Goal: Task Accomplishment & Management: Manage account settings

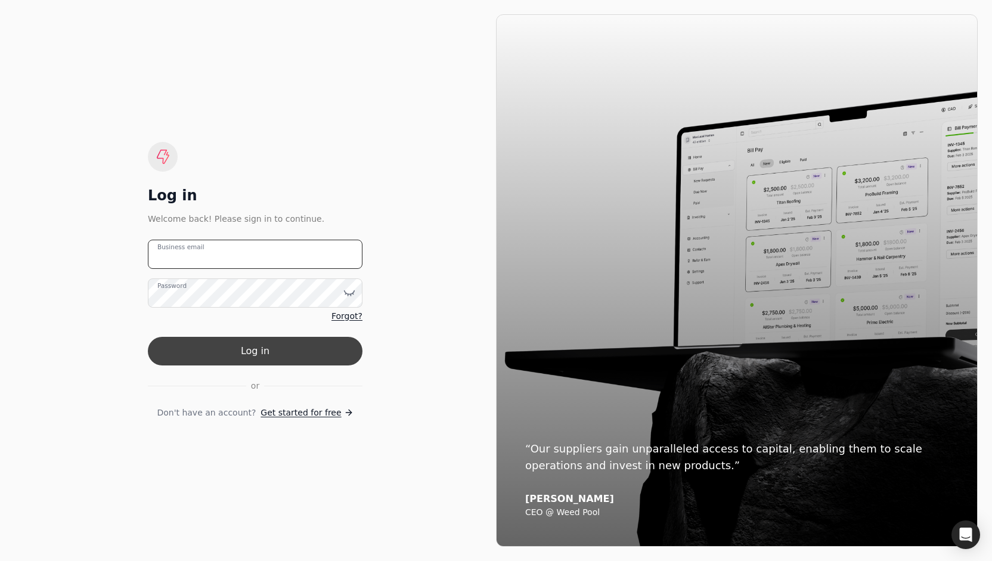
type email "[PERSON_NAME][EMAIL_ADDRESS][DOMAIN_NAME]"
click at [286, 352] on button "Log in" at bounding box center [255, 351] width 215 height 29
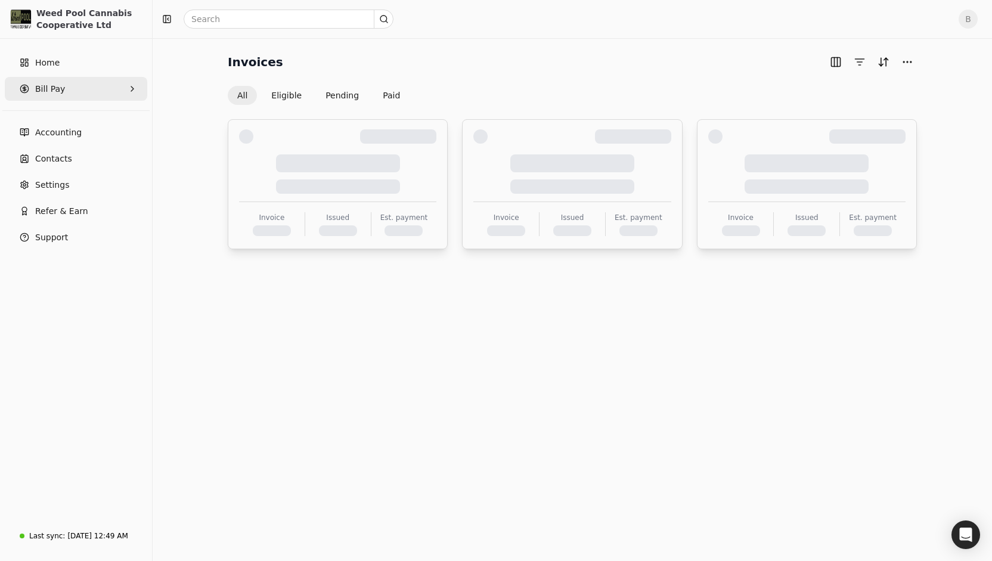
click at [136, 87] on icon "button" at bounding box center [133, 89] width 10 height 10
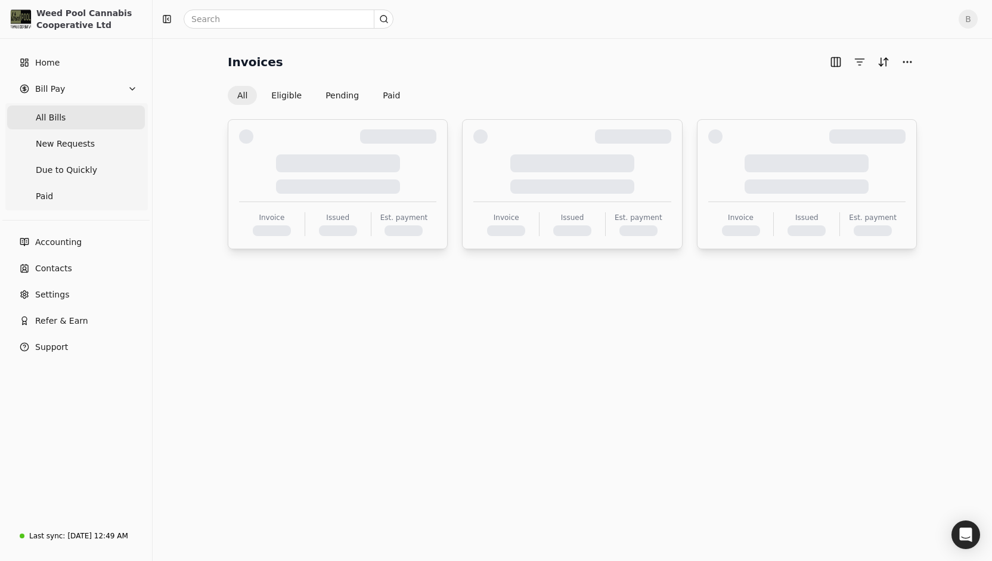
click at [52, 122] on span "All Bills" at bounding box center [51, 118] width 30 height 13
click at [67, 147] on span "New Requests" at bounding box center [65, 144] width 59 height 13
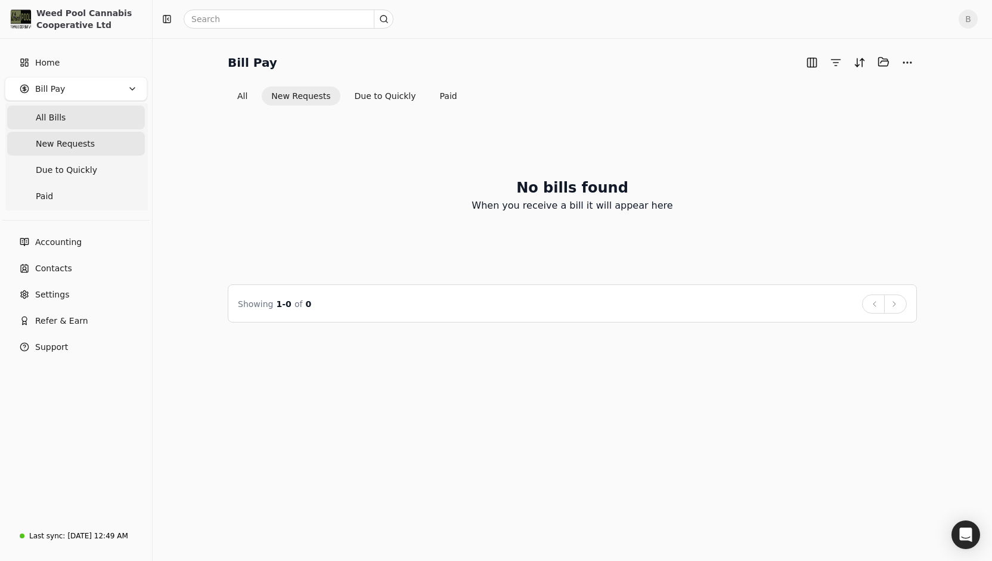
click at [66, 117] on Bills "All Bills" at bounding box center [76, 118] width 138 height 24
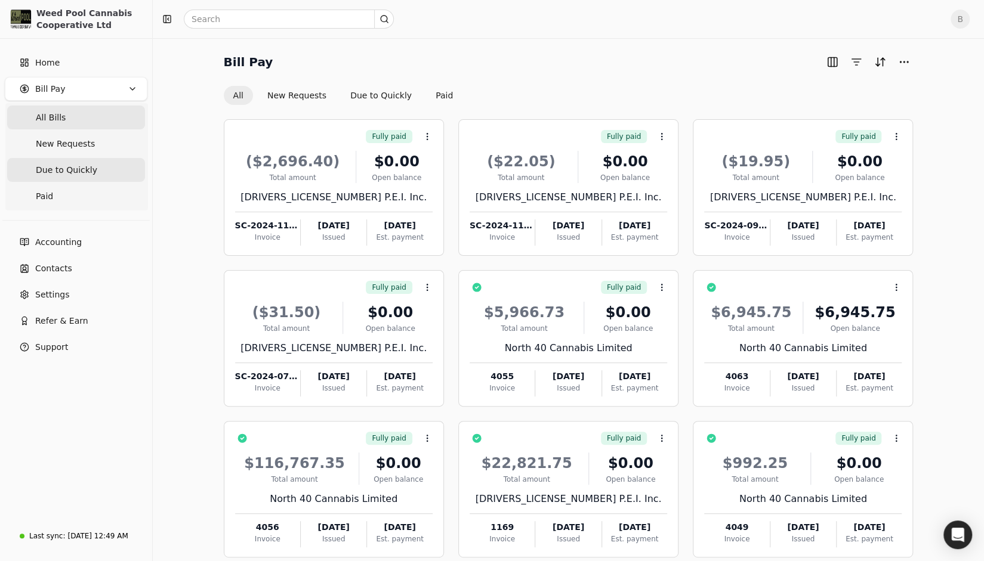
click at [74, 164] on span "Due to Quickly" at bounding box center [66, 170] width 61 height 13
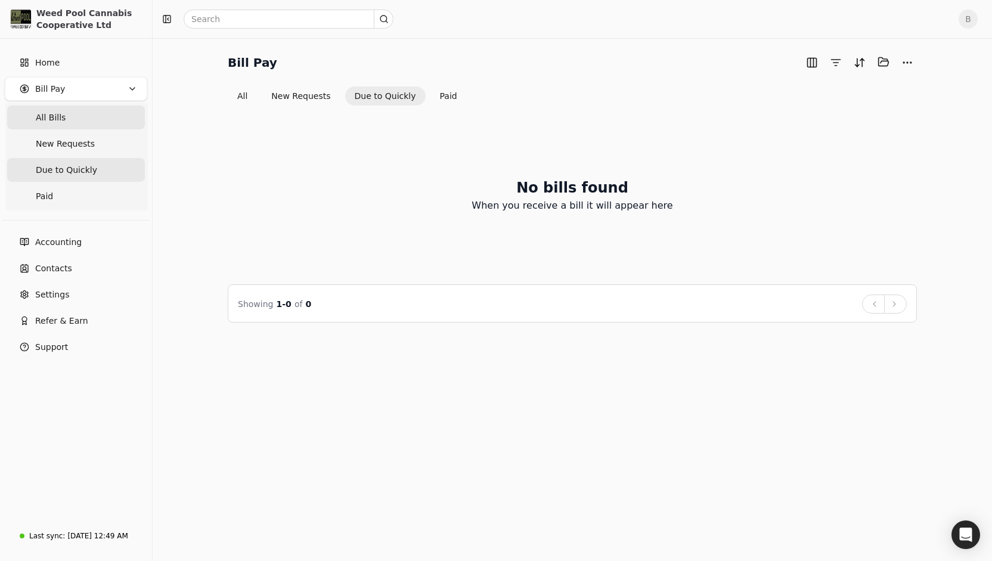
click at [75, 116] on Bills "All Bills" at bounding box center [76, 118] width 138 height 24
